Goal: Task Accomplishment & Management: Complete application form

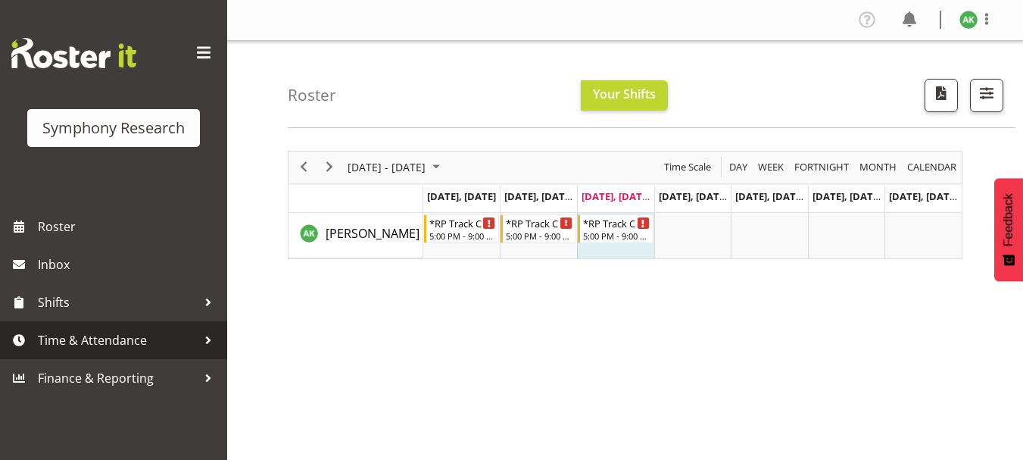
click at [81, 340] on span "Time & Attendance" at bounding box center [117, 340] width 159 height 23
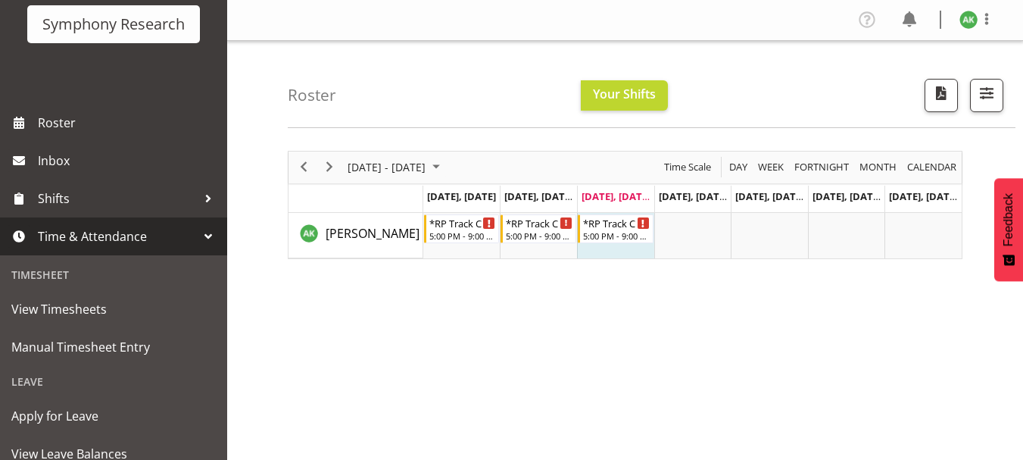
scroll to position [164, 0]
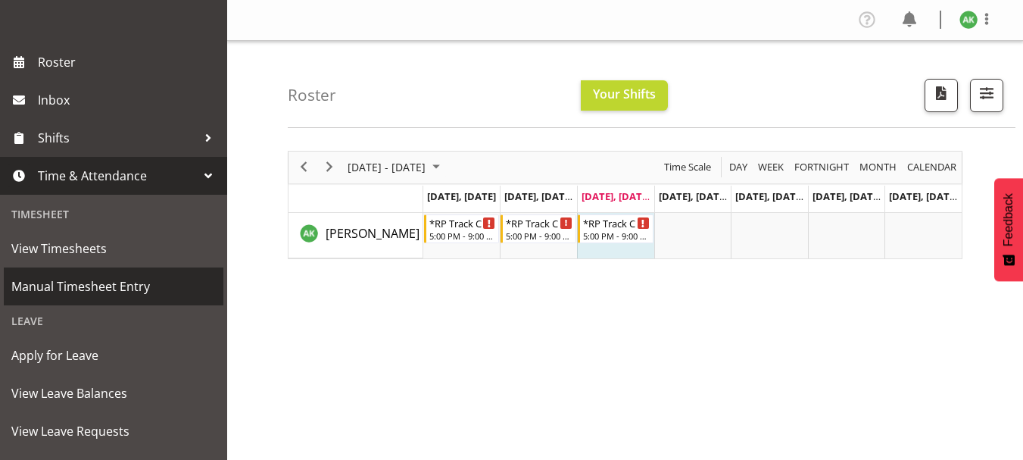
click at [118, 284] on span "Manual Timesheet Entry" at bounding box center [113, 286] width 205 height 23
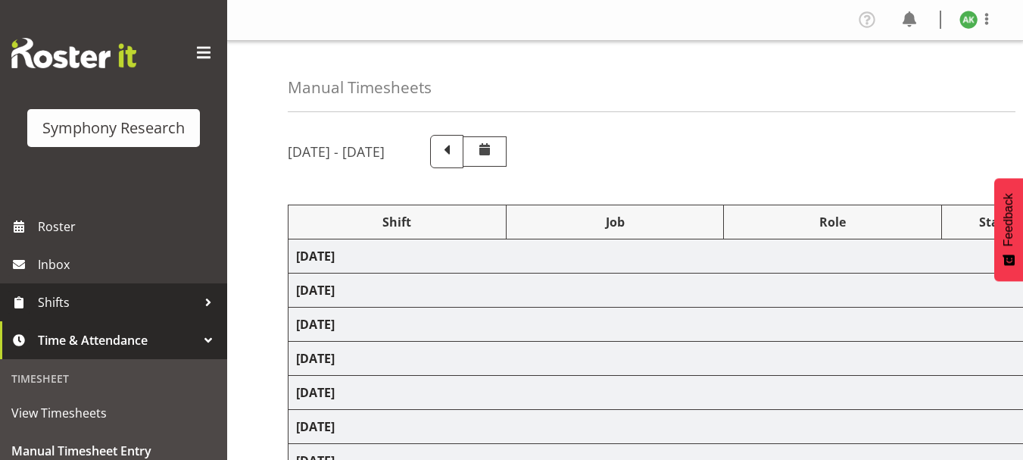
select select "48116"
select select "10239"
select select "47"
select select "48116"
select select "10239"
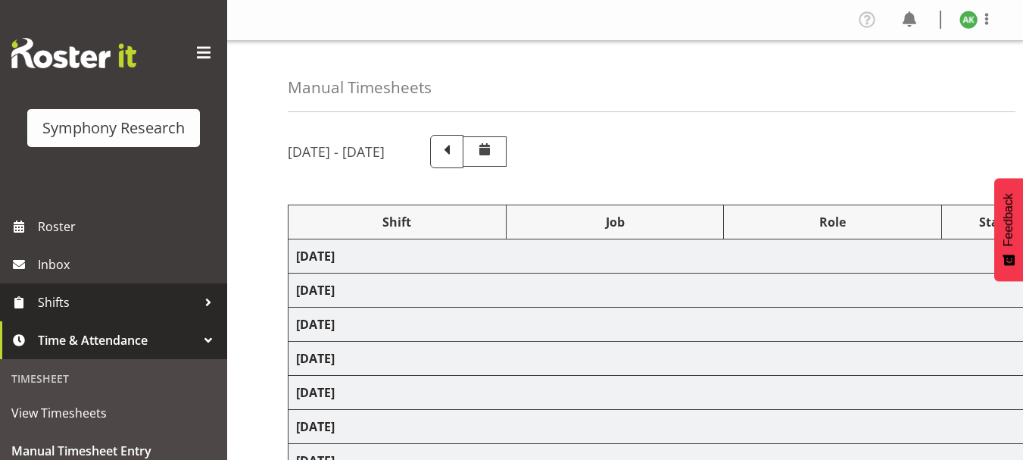
select select "47"
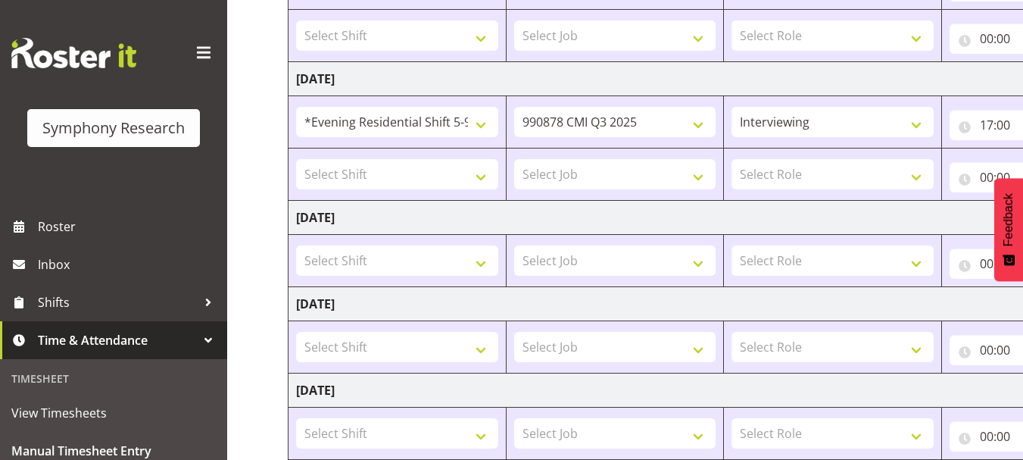
scroll to position [333, 0]
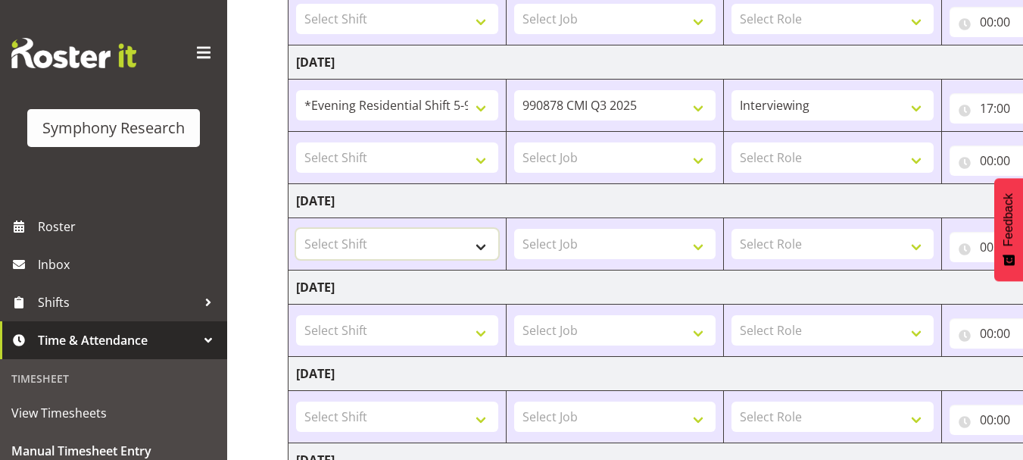
click at [489, 245] on select "Select Shift !!Project Briefing (Job to be assigned) !!Weekend Residential (Ros…" at bounding box center [397, 244] width 202 height 30
select select "48116"
click at [296, 229] on select "Select Shift !!Project Briefing (Job to be assigned) !!Weekend Residential (Ros…" at bounding box center [397, 244] width 202 height 30
click at [573, 244] on select "Select Job 550060 IF Admin 553492 World Poll Aus Wave 2 Main 2025 553493 World …" at bounding box center [615, 244] width 202 height 30
select select "10239"
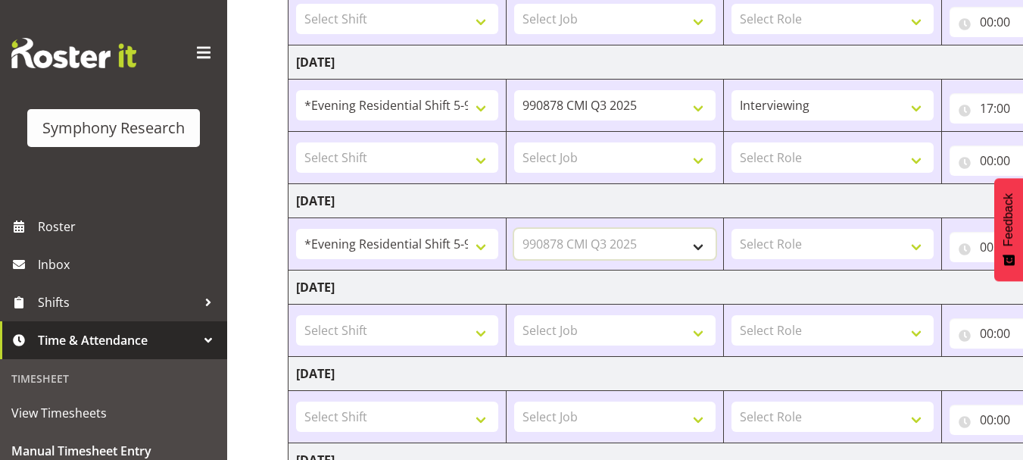
click at [514, 229] on select "Select Job 550060 IF Admin 553492 World Poll Aus Wave 2 Main 2025 553493 World …" at bounding box center [615, 244] width 202 height 30
click at [851, 242] on select "Select Role Briefing Interviewing" at bounding box center [833, 244] width 202 height 30
select select "47"
click at [732, 229] on select "Select Role Briefing Interviewing" at bounding box center [833, 244] width 202 height 30
click at [985, 248] on input "00:00" at bounding box center [1011, 247] width 122 height 30
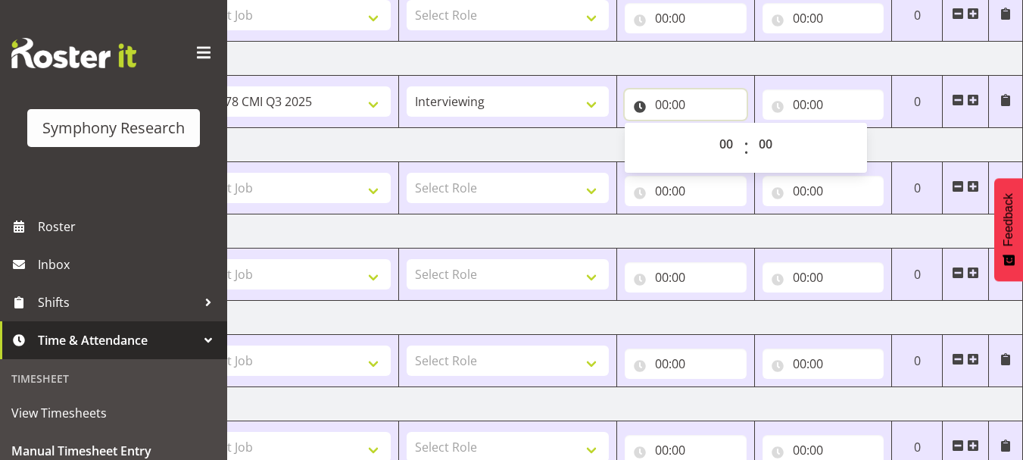
scroll to position [424, 0]
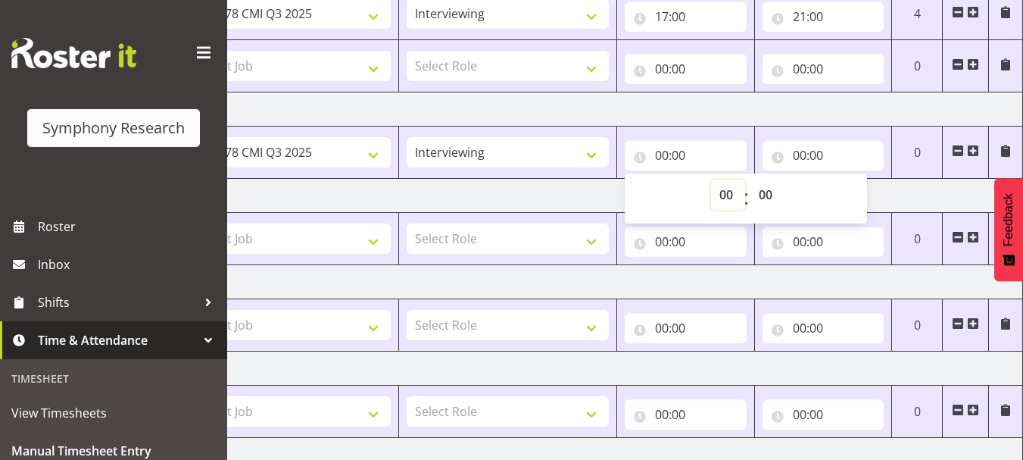
click at [728, 199] on select "00 01 02 03 04 05 06 07 08 09 10 11 12 13 14 15 16 17 18 19 20 21 22 23" at bounding box center [728, 195] width 34 height 30
select select "17"
click at [711, 180] on select "00 01 02 03 04 05 06 07 08 09 10 11 12 13 14 15 16 17 18 19 20 21 22 23" at bounding box center [728, 195] width 34 height 30
type input "17:00"
click at [799, 160] on input "00:00" at bounding box center [824, 155] width 122 height 30
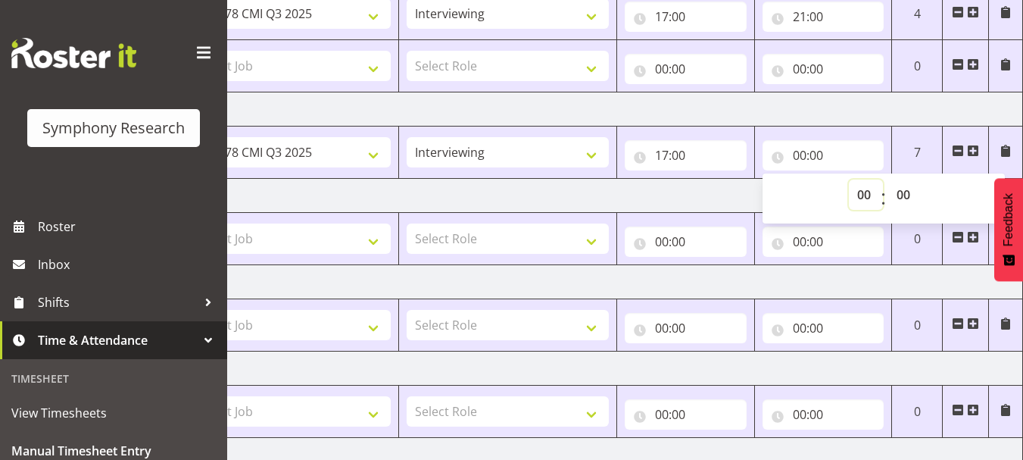
click at [863, 193] on select "00 01 02 03 04 05 06 07 08 09 10 11 12 13 14 15 16 17 18 19 20 21 22 23" at bounding box center [866, 195] width 34 height 30
select select "21"
click at [849, 180] on select "00 01 02 03 04 05 06 07 08 09 10 11 12 13 14 15 16 17 18 19 20 21 22 23" at bounding box center [866, 195] width 34 height 30
type input "21:00"
click at [873, 108] on td "[DATE]" at bounding box center [494, 109] width 1060 height 34
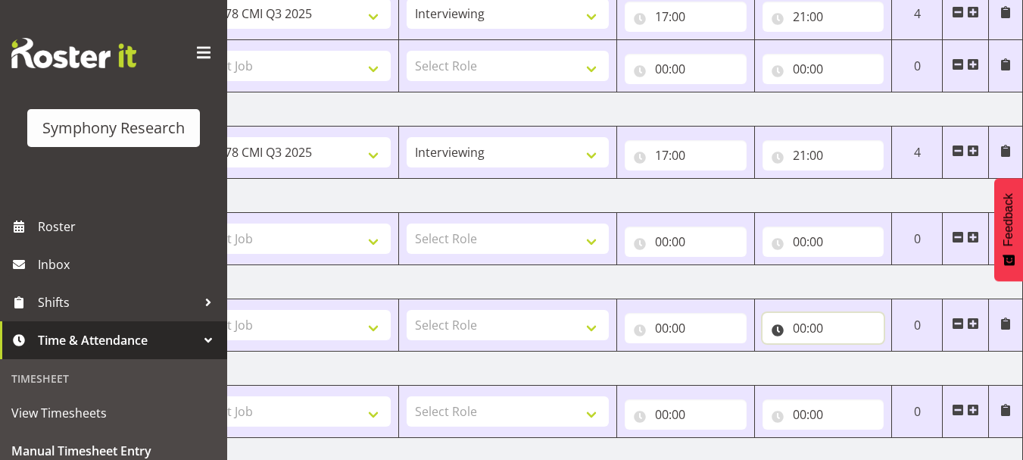
click at [795, 317] on input "00:00" at bounding box center [824, 328] width 122 height 30
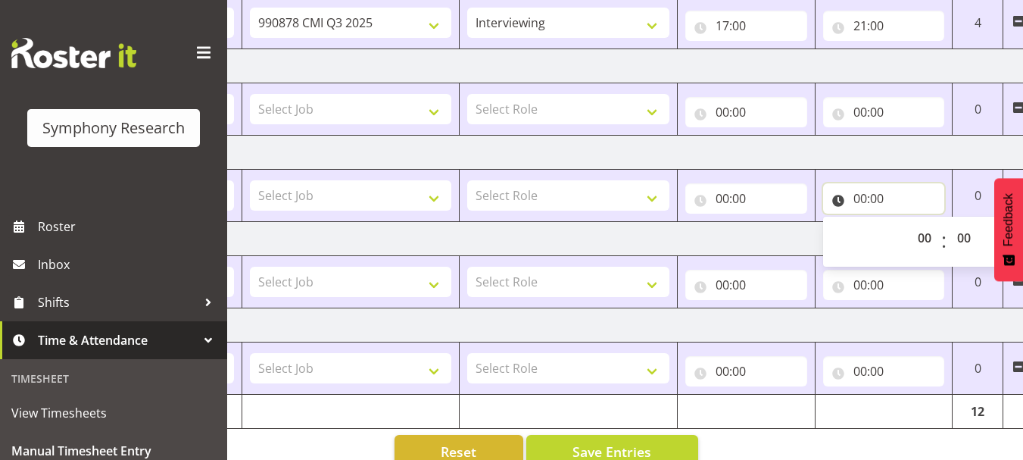
scroll to position [585, 0]
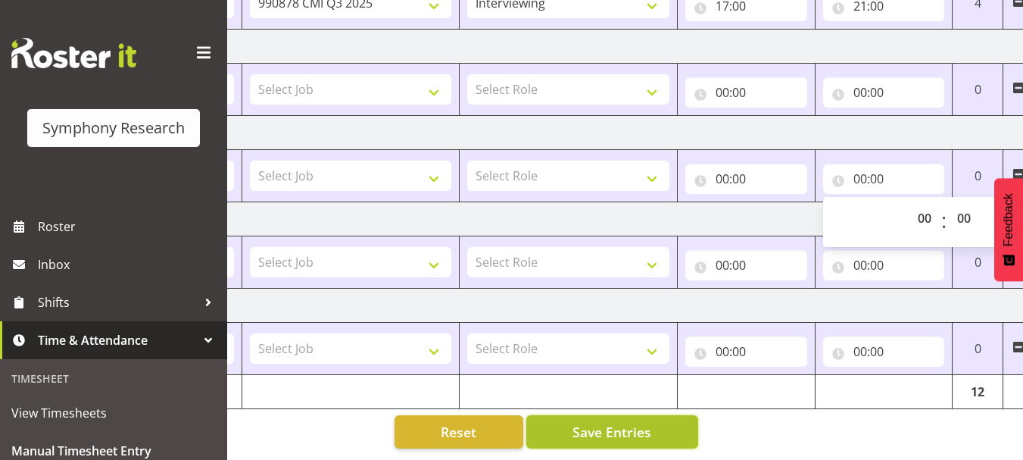
click at [617, 422] on span "Save Entries" at bounding box center [612, 432] width 79 height 20
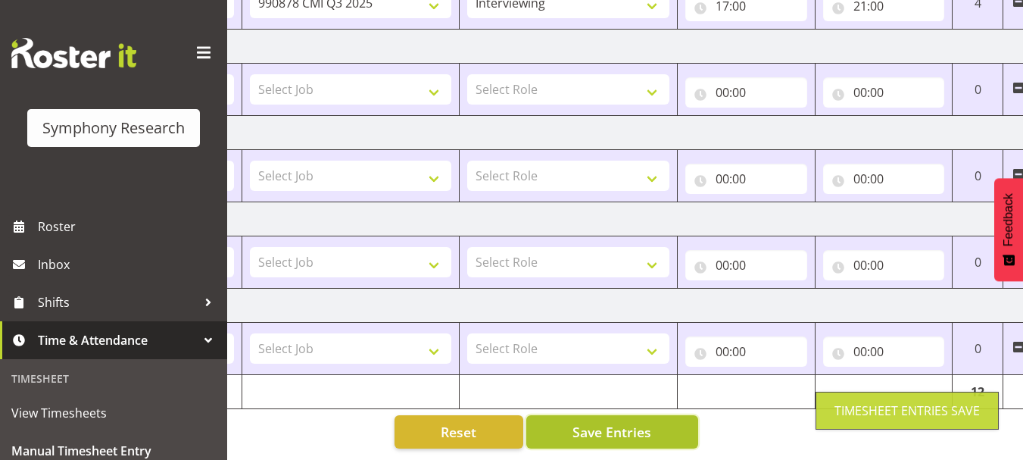
click at [617, 422] on span "Save Entries" at bounding box center [612, 432] width 79 height 20
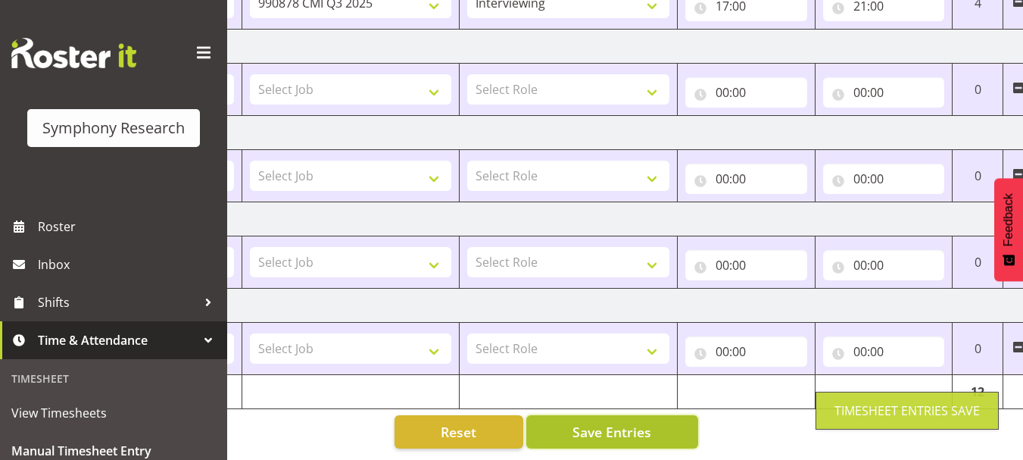
click at [617, 422] on span "Save Entries" at bounding box center [612, 432] width 79 height 20
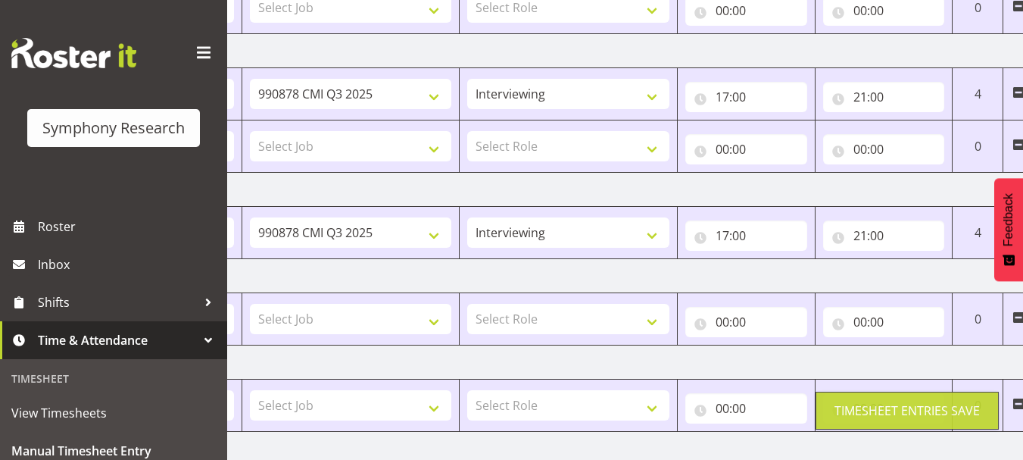
scroll to position [342, 0]
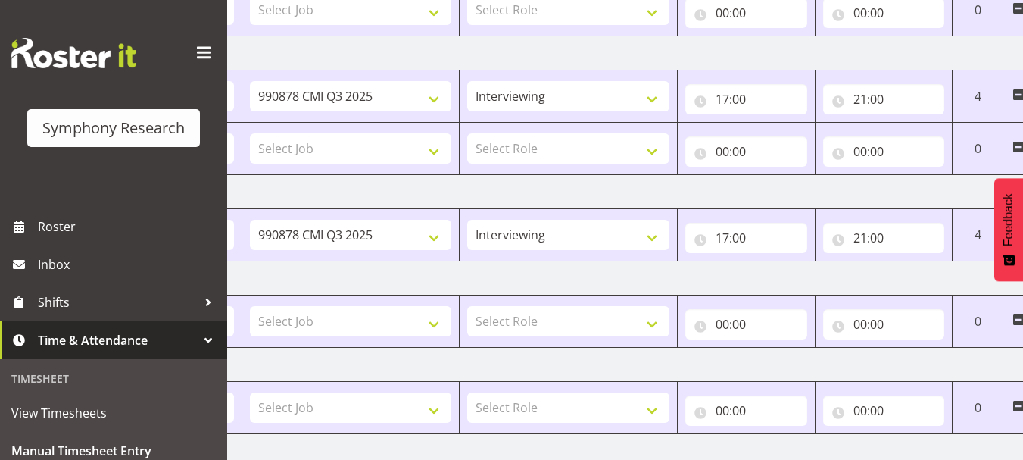
click at [598, 284] on td "[DATE]" at bounding box center [554, 278] width 1060 height 34
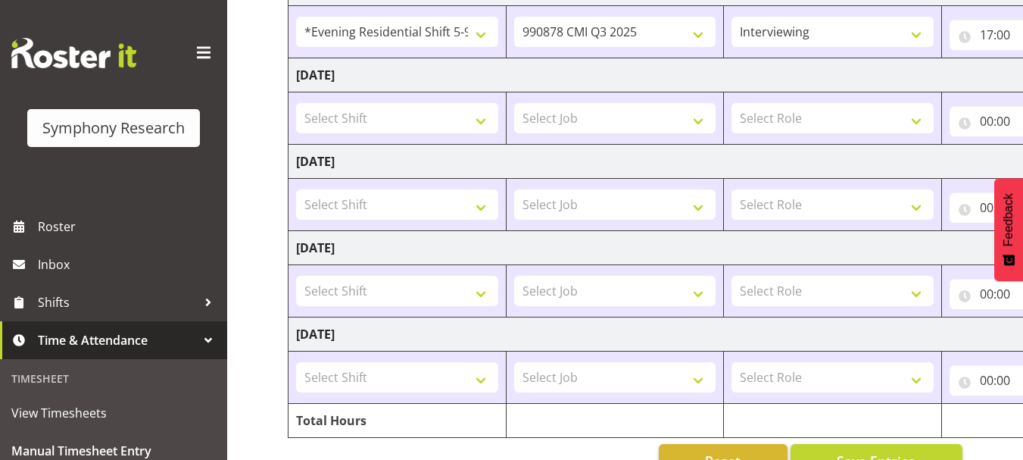
scroll to position [585, 0]
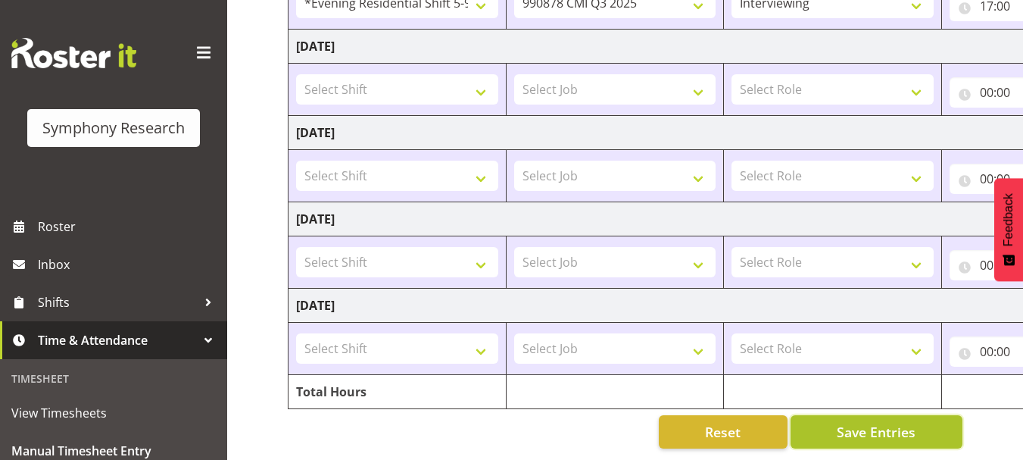
click at [875, 422] on span "Save Entries" at bounding box center [876, 432] width 79 height 20
